Goal: Find specific page/section: Find specific page/section

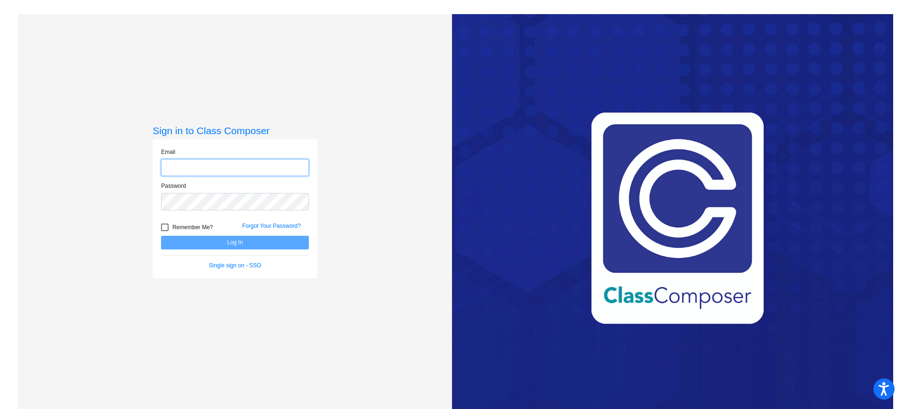
type input "[EMAIL_ADDRESS][DOMAIN_NAME]"
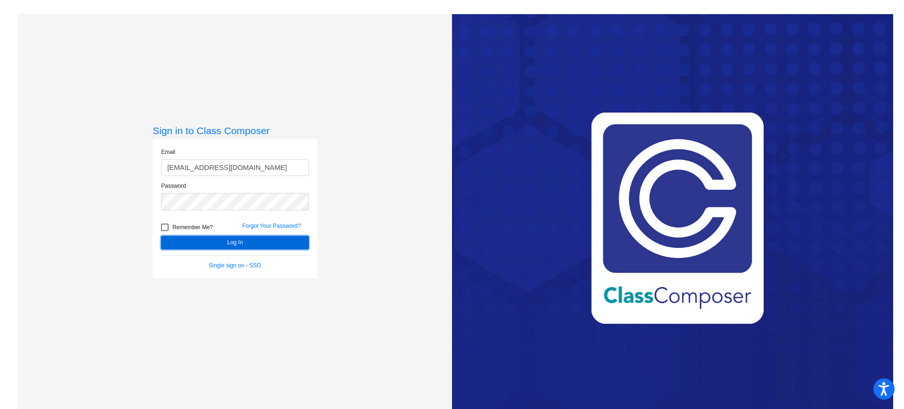
click at [225, 241] on button "Log In" at bounding box center [235, 243] width 148 height 14
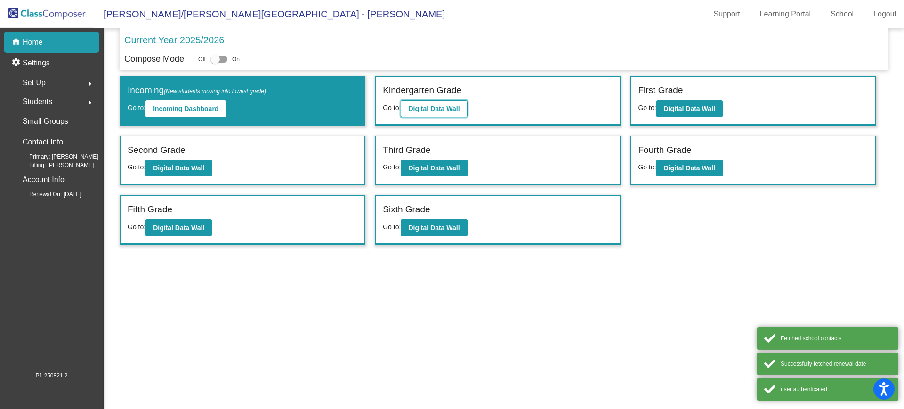
click at [438, 102] on button "Digital Data Wall" at bounding box center [434, 108] width 66 height 17
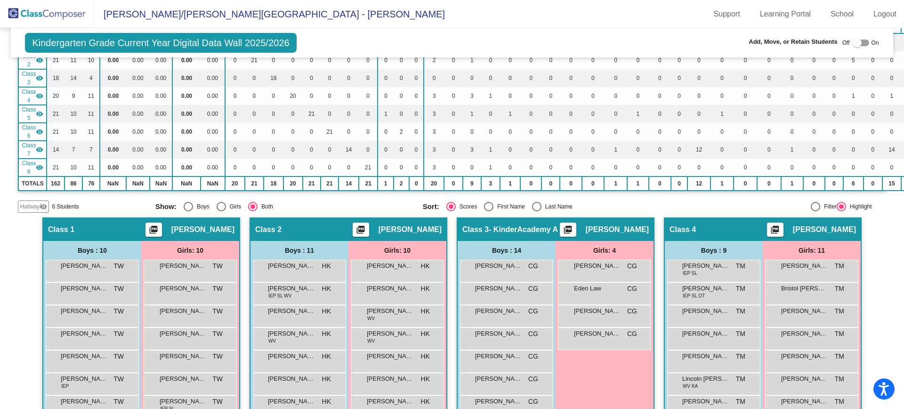
scroll to position [120, 0]
